Goal: Check status: Check status

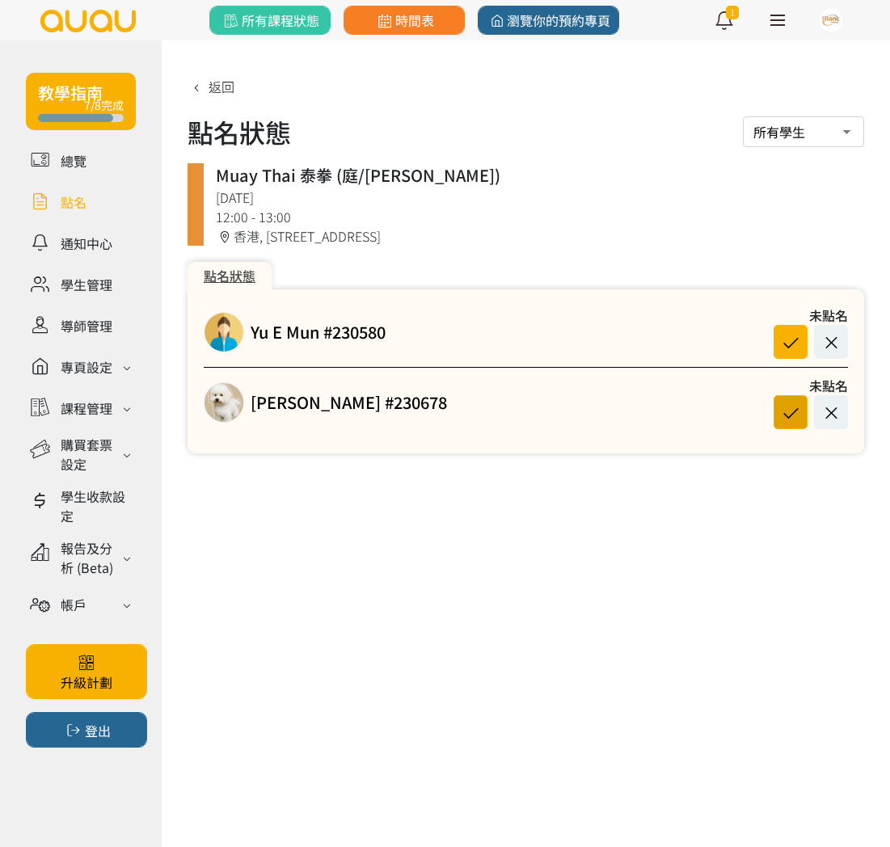
click at [782, 417] on icon at bounding box center [790, 413] width 31 height 22
click at [791, 334] on icon at bounding box center [790, 342] width 31 height 22
click at [230, 82] on span "返回" at bounding box center [222, 86] width 26 height 19
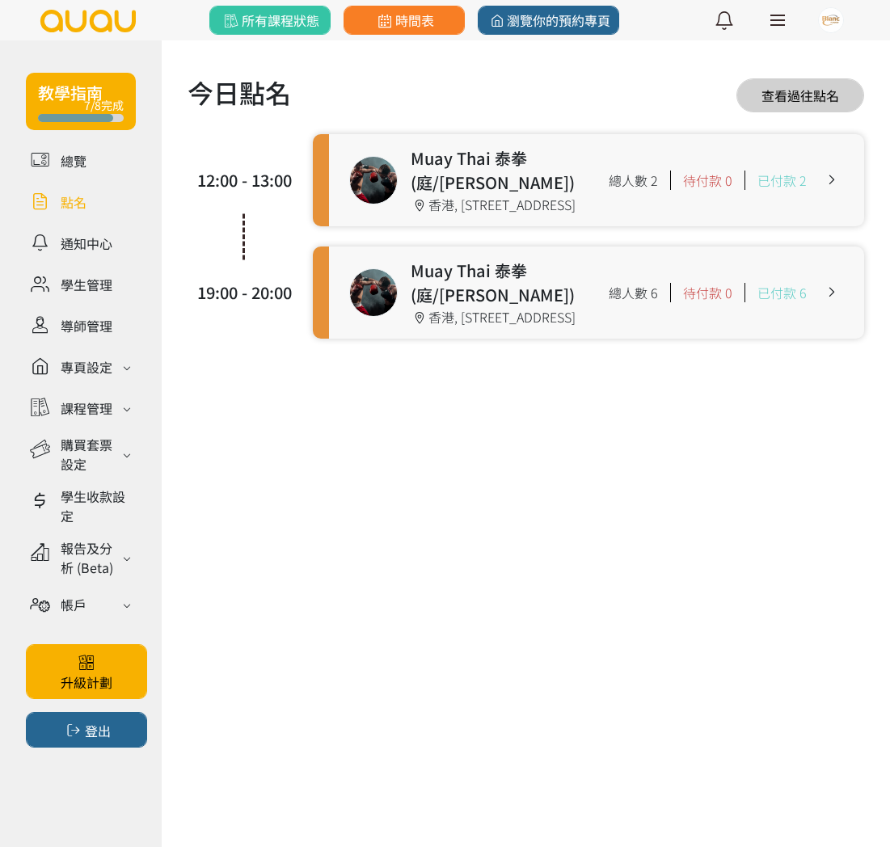
click at [496, 313] on link at bounding box center [596, 293] width 535 height 92
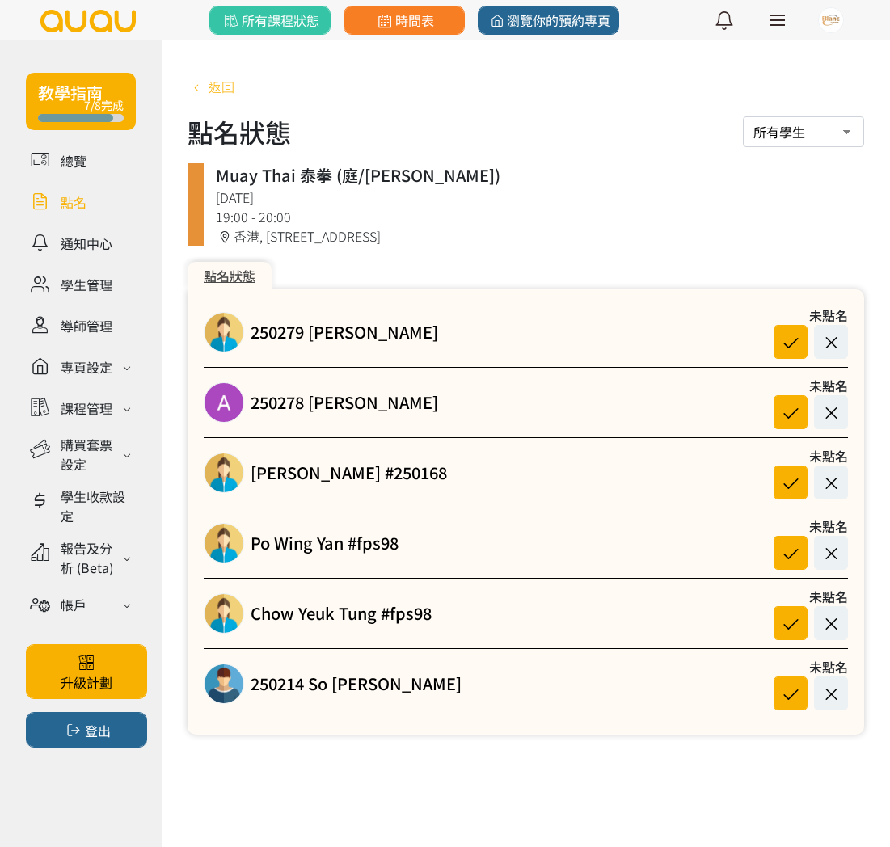
click at [224, 94] on span "返回" at bounding box center [222, 86] width 26 height 19
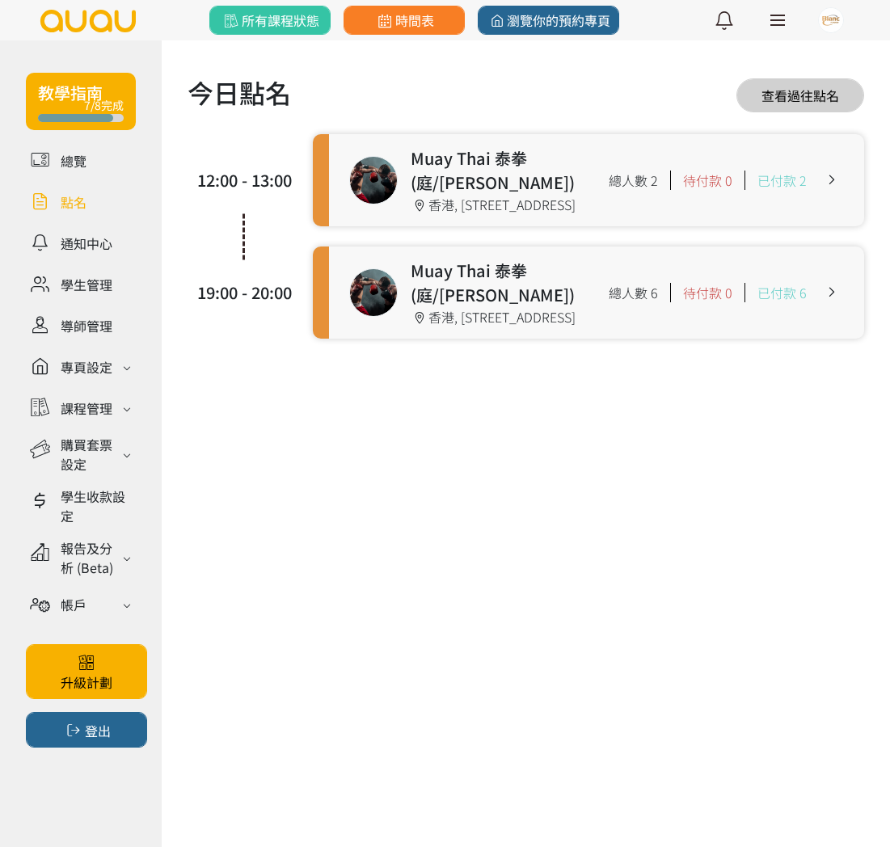
click at [566, 199] on link at bounding box center [596, 180] width 535 height 92
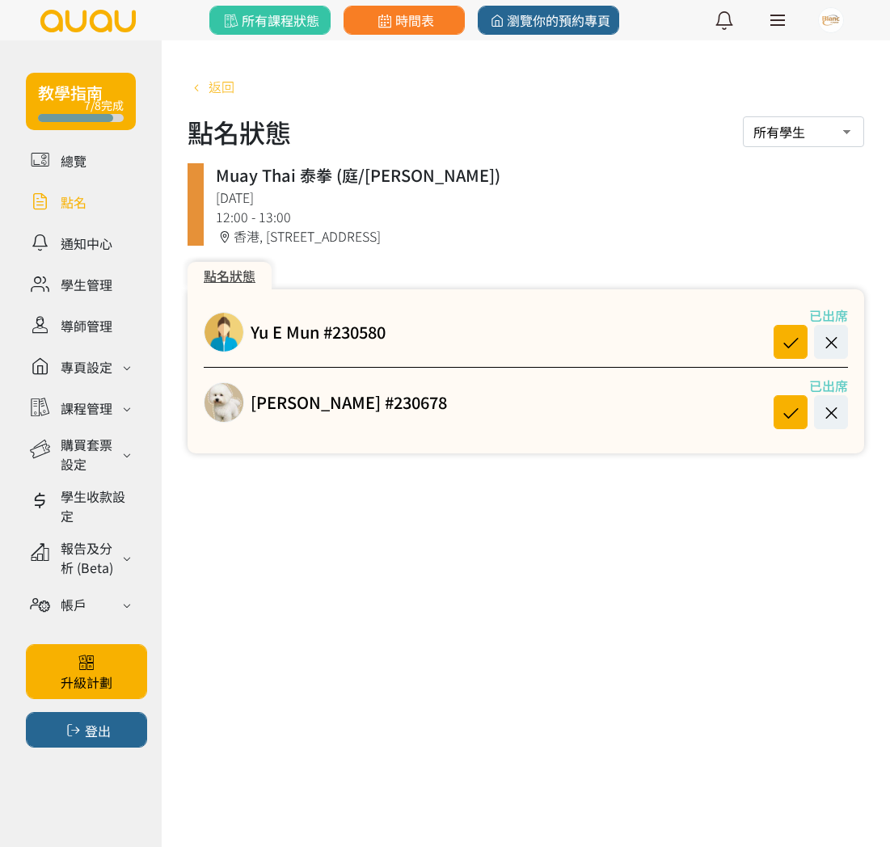
click at [219, 90] on span "返回" at bounding box center [222, 86] width 26 height 19
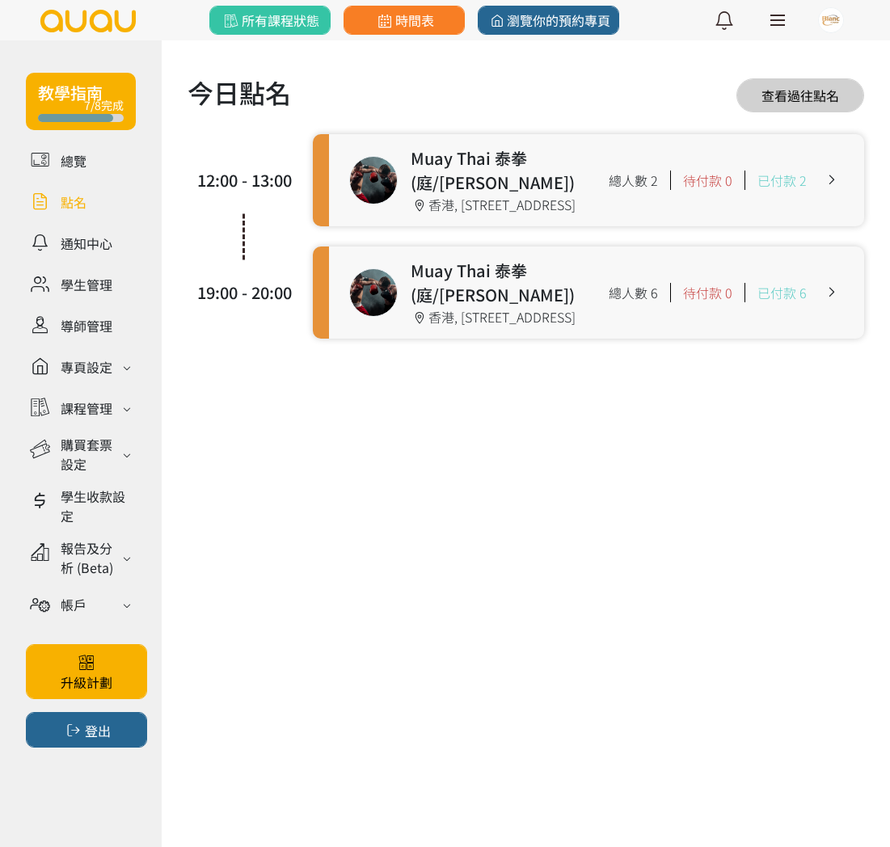
click at [533, 308] on link at bounding box center [596, 293] width 535 height 92
